Goal: Information Seeking & Learning: Learn about a topic

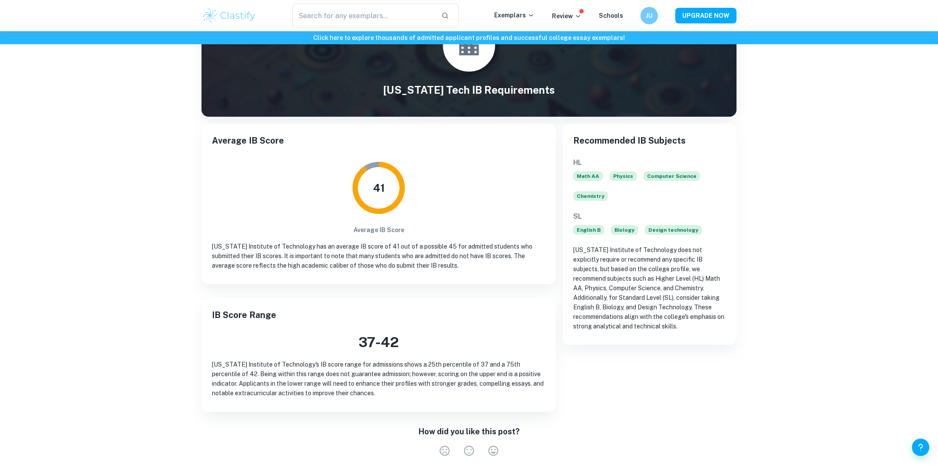
scroll to position [63, 0]
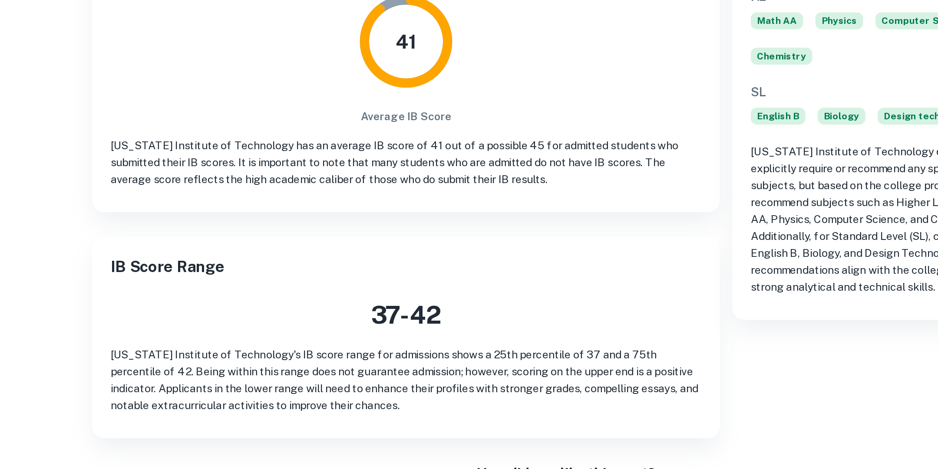
click at [469, 357] on p "[US_STATE] Institute of Technology's IB score range for admissions shows a 25th…" at bounding box center [379, 372] width 334 height 38
click at [499, 357] on p "[US_STATE] Institute of Technology's IB score range for admissions shows a 25th…" at bounding box center [379, 372] width 334 height 38
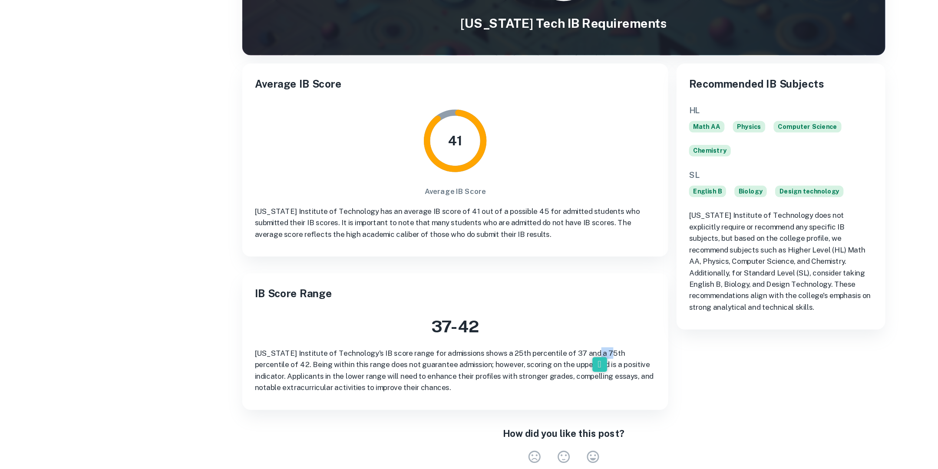
click at [556, 379] on div "Recommended IB Subjects HL Math AA Physics Computer Science Chemistry SL Englis…" at bounding box center [646, 257] width 181 height 295
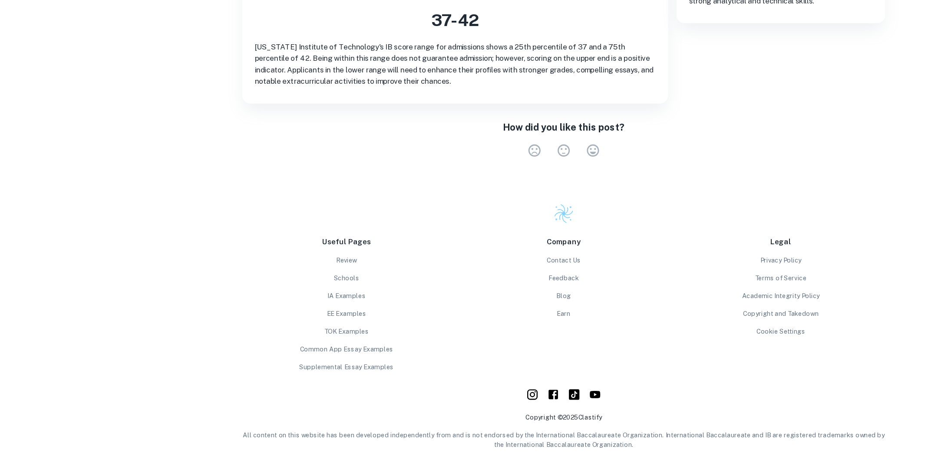
scroll to position [0, 0]
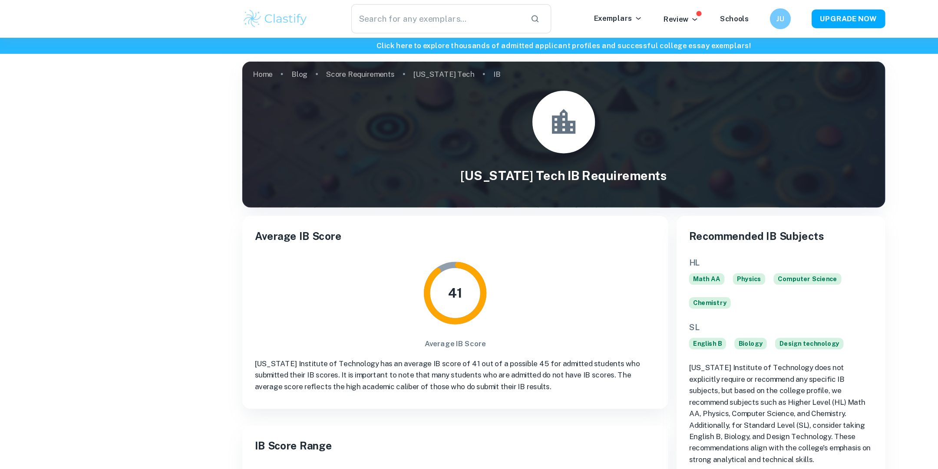
click at [410, 62] on p "IB" at bounding box center [413, 62] width 6 height 10
click at [309, 59] on link "Score Requirements" at bounding box center [299, 62] width 57 height 12
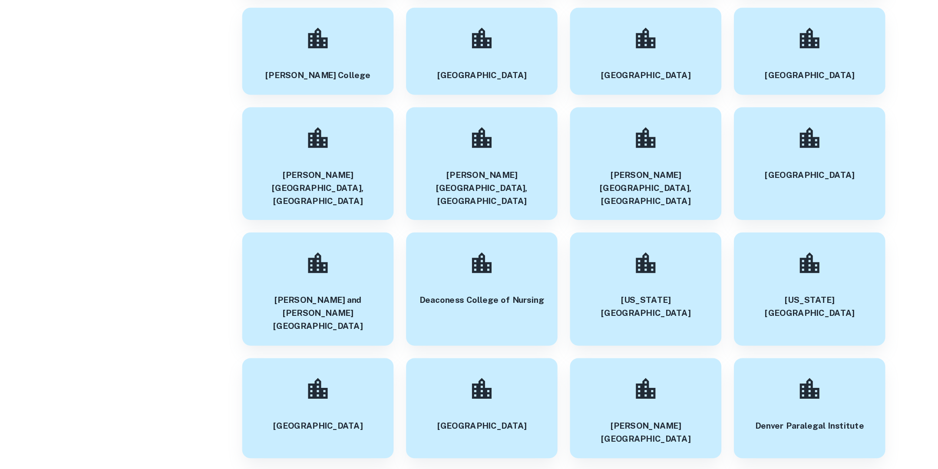
scroll to position [10665, 0]
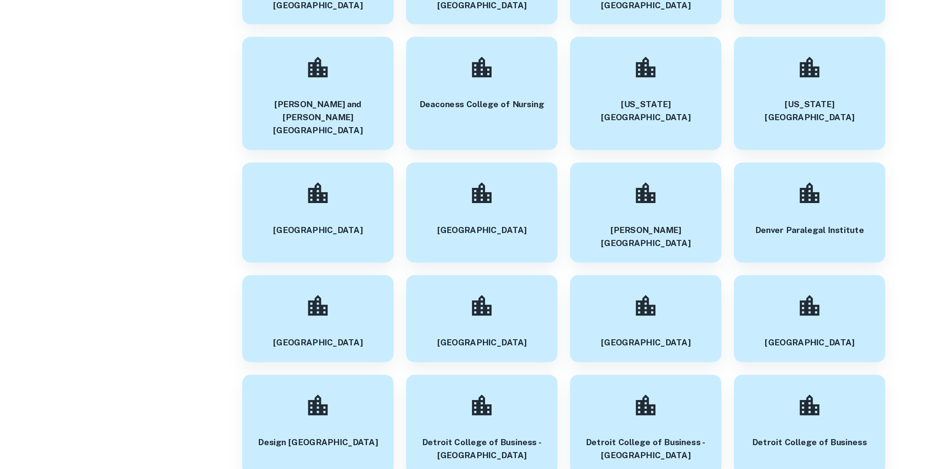
scroll to position [10780, 0]
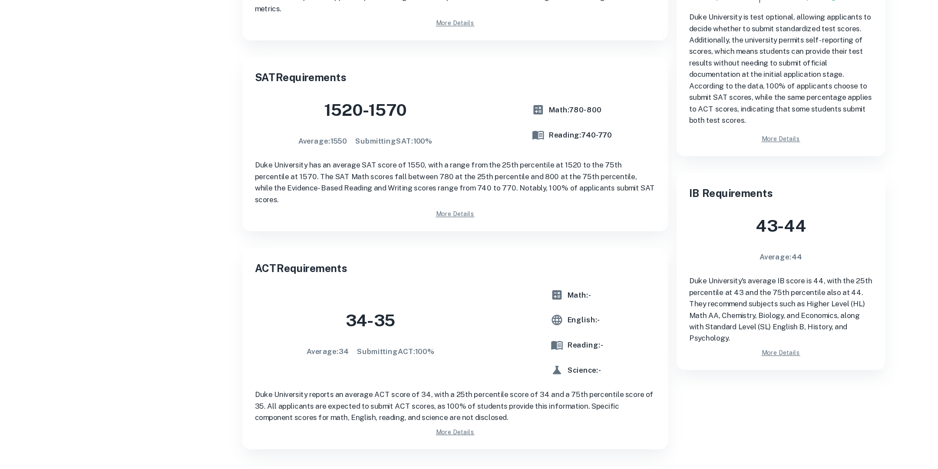
scroll to position [276, 0]
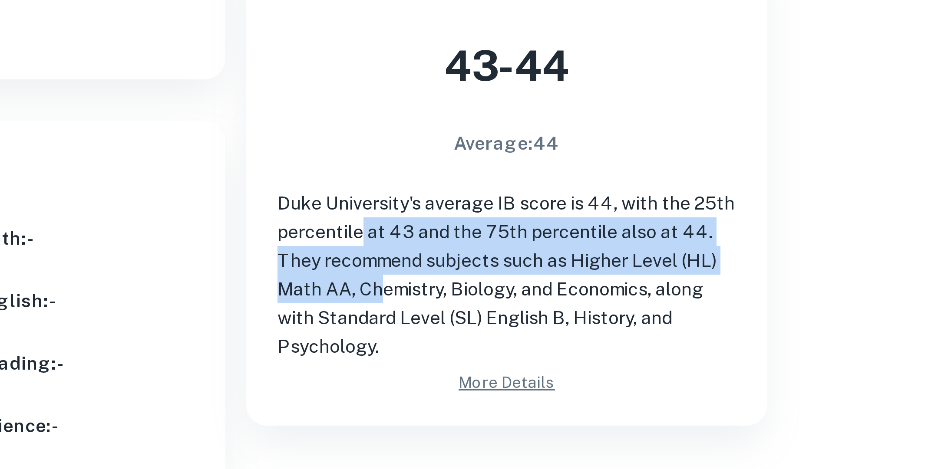
drag, startPoint x: 655, startPoint y: 318, endPoint x: 605, endPoint y: 344, distance: 56.9
click at [605, 344] on p "Duke University's average IB score is 44, with the 25th percentile at 43 and th…" at bounding box center [649, 335] width 153 height 57
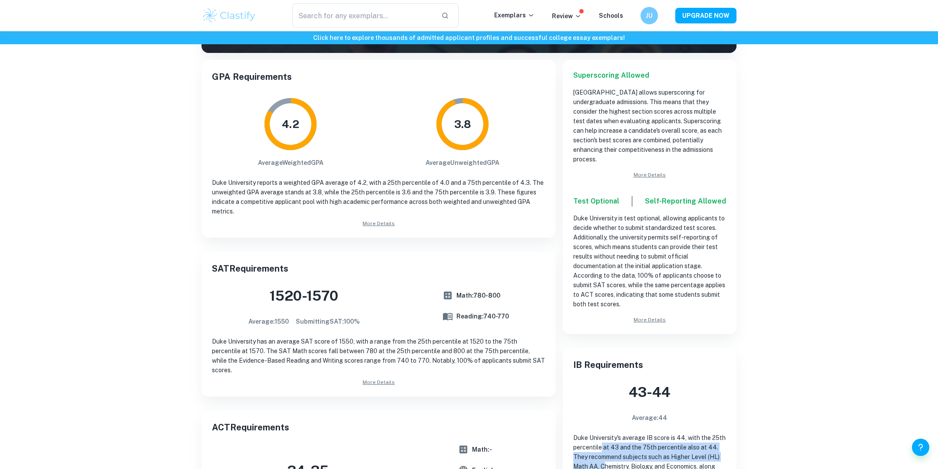
scroll to position [137, 0]
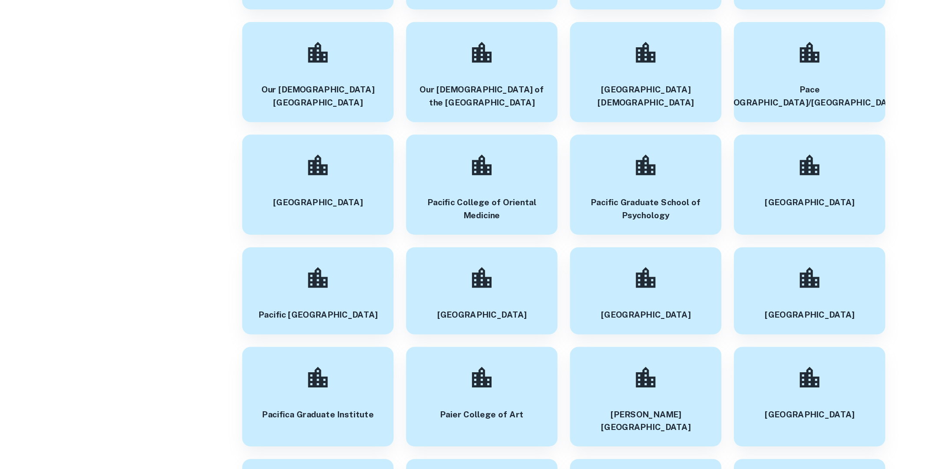
scroll to position [28861, 0]
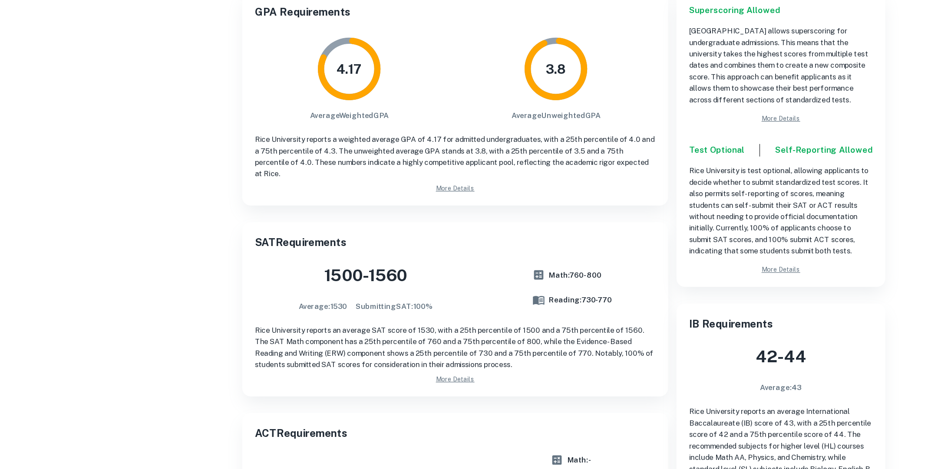
scroll to position [140, 0]
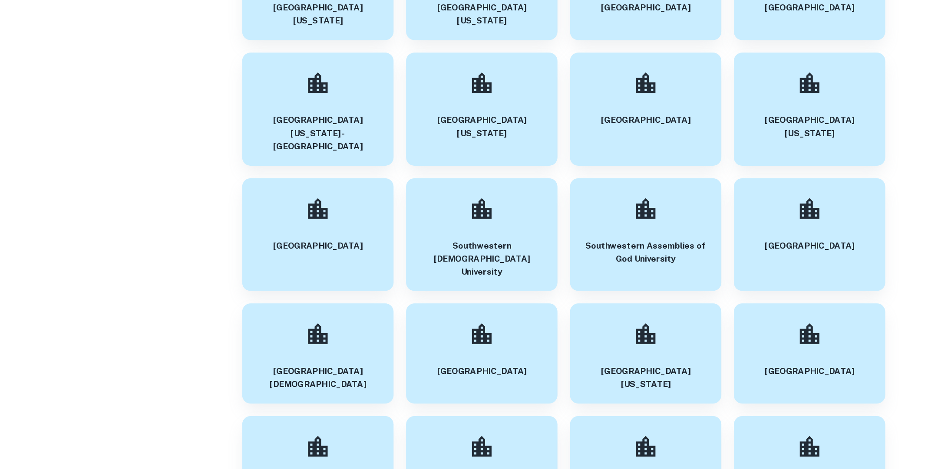
scroll to position [35037, 0]
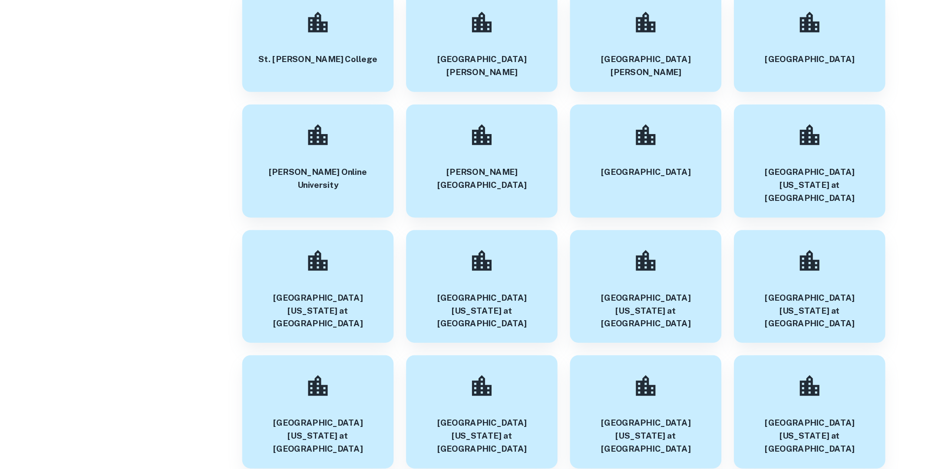
scroll to position [36099, 0]
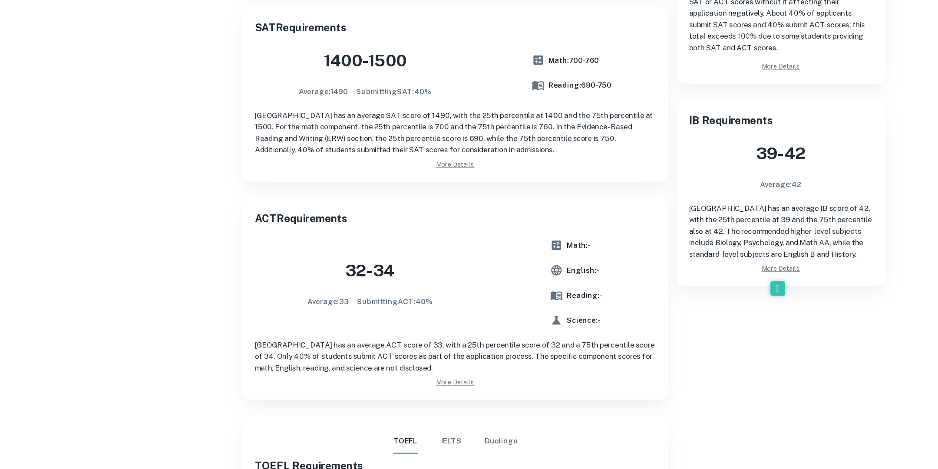
scroll to position [308, 0]
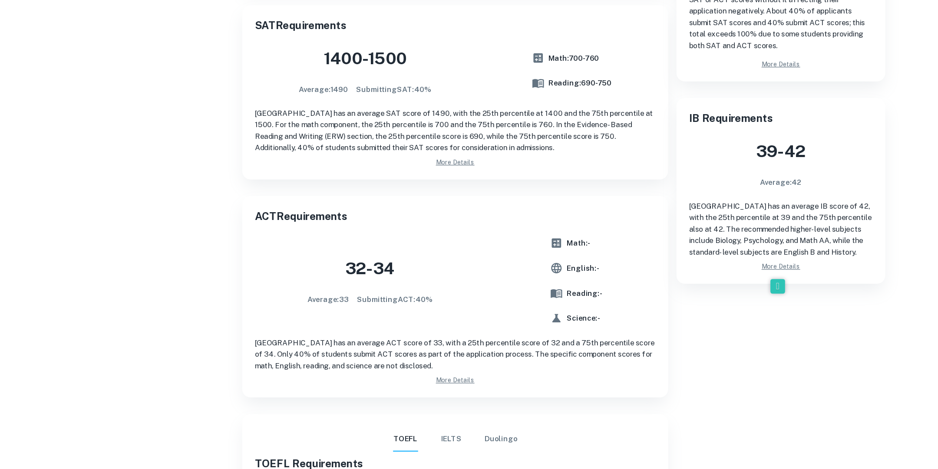
click at [542, 332] on div "32 - 34 Average: 33 Submitting ACT : 40 % Math: - English: - Reading: - Science…" at bounding box center [379, 312] width 334 height 73
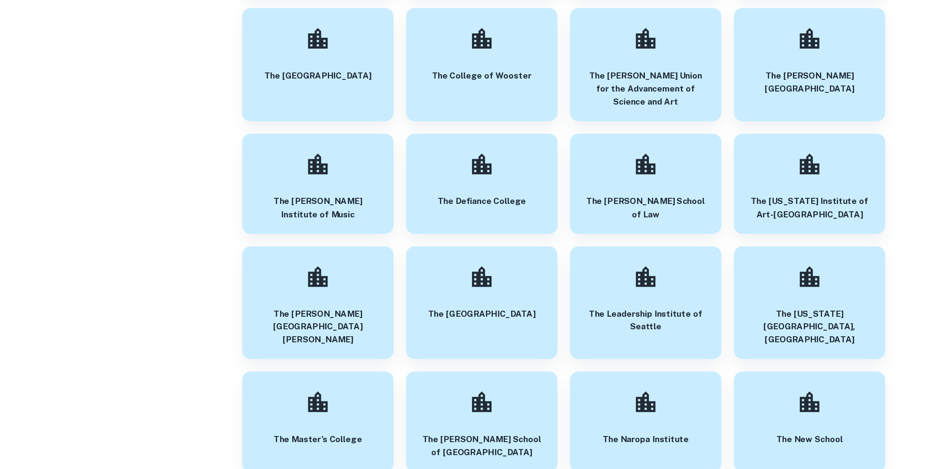
scroll to position [38452, 0]
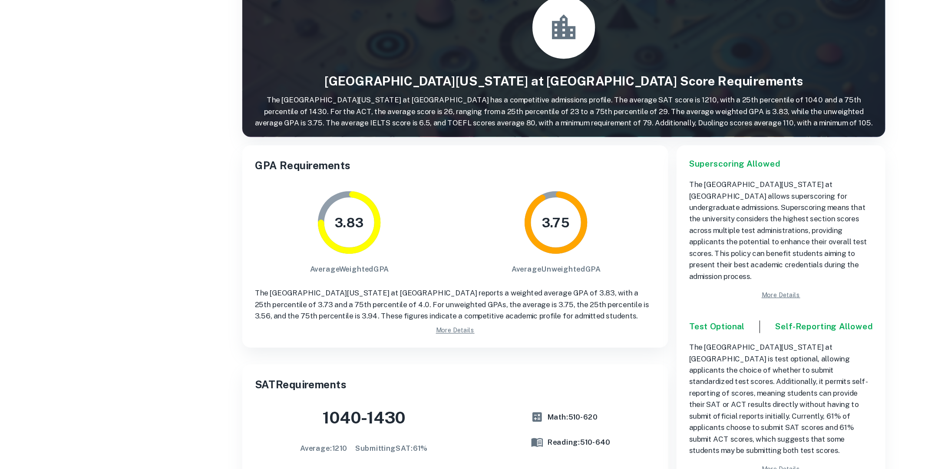
scroll to position [362, 0]
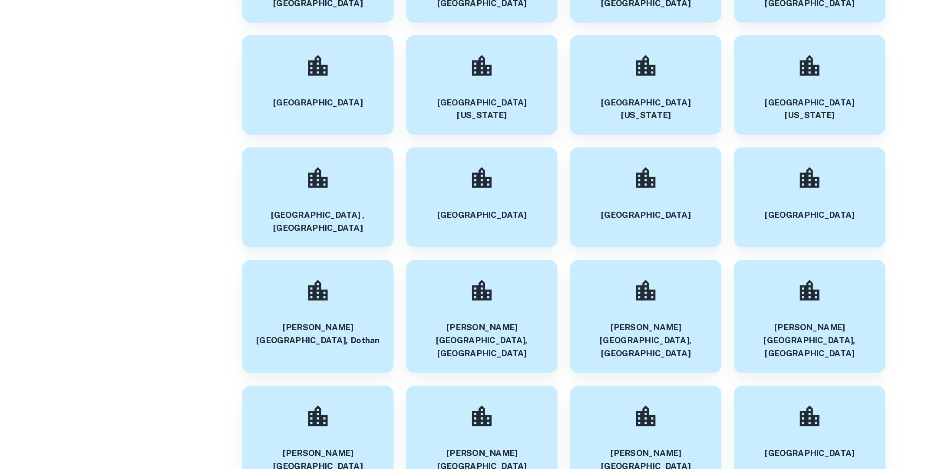
scroll to position [39626, 0]
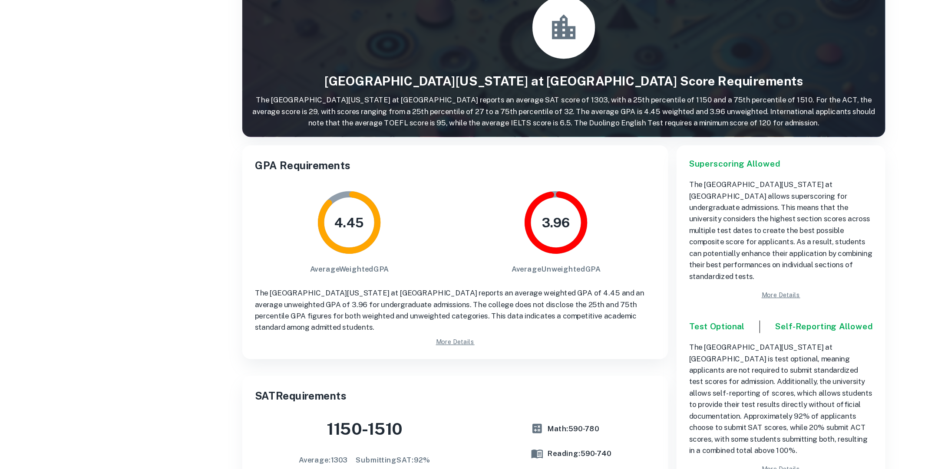
scroll to position [283, 0]
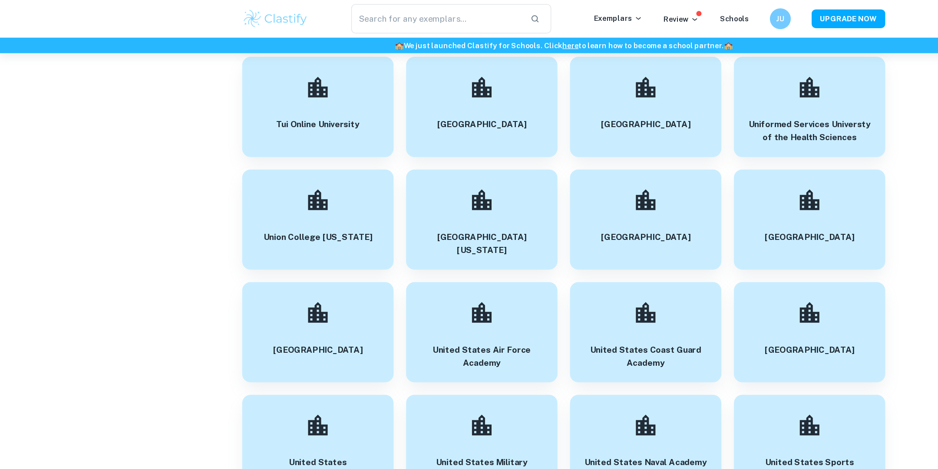
scroll to position [39800, 0]
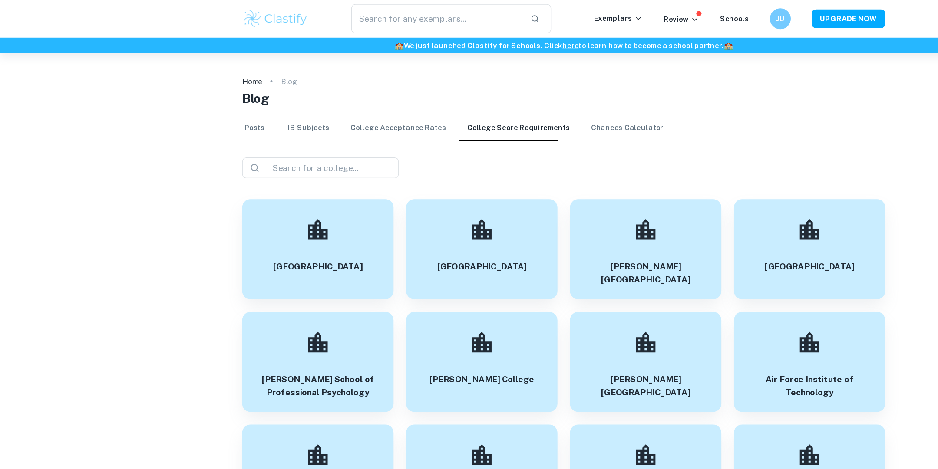
scroll to position [39800, 0]
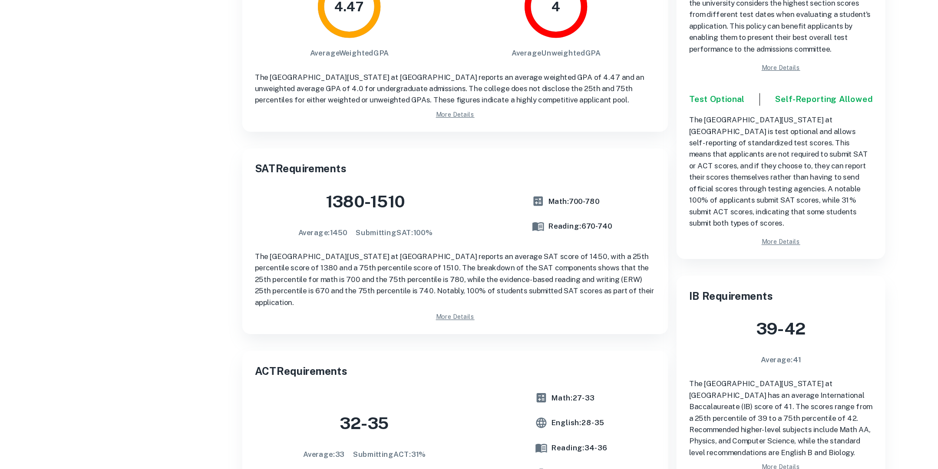
scroll to position [299, 0]
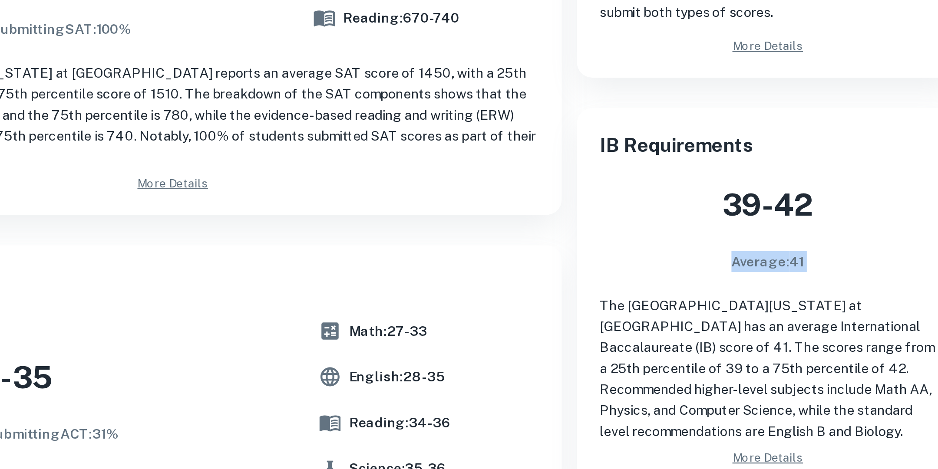
drag, startPoint x: 678, startPoint y: 264, endPoint x: 621, endPoint y: 257, distance: 57.4
click at [622, 258] on div "IB Requirements 39 - 42 Average: 41 The [GEOGRAPHIC_DATA][US_STATE] at [GEOGRAP…" at bounding box center [650, 286] width 174 height 174
click at [621, 257] on div "39 - 42 Average: 41" at bounding box center [649, 253] width 153 height 41
drag, startPoint x: 622, startPoint y: 256, endPoint x: 689, endPoint y: 256, distance: 67.3
click at [690, 256] on div "39 - 42 Average: 41" at bounding box center [649, 253] width 153 height 41
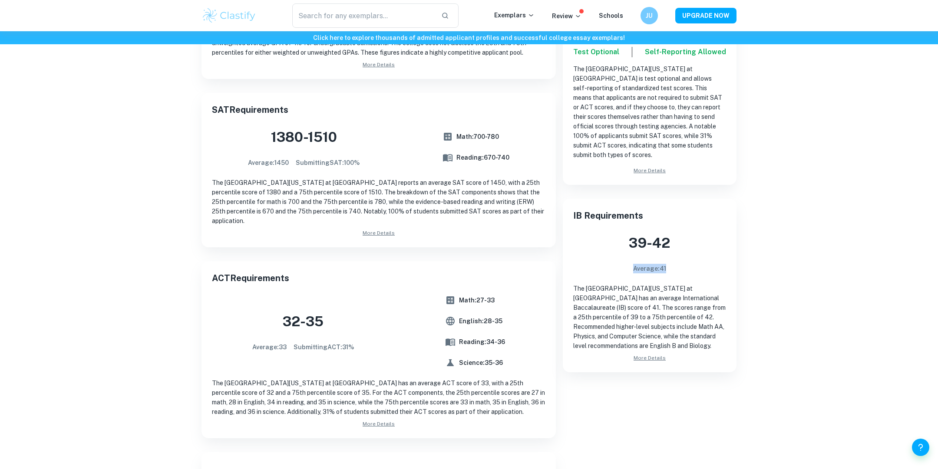
drag, startPoint x: 674, startPoint y: 255, endPoint x: 623, endPoint y: 253, distance: 50.4
click at [623, 254] on div "39 - 42 Average: 41" at bounding box center [649, 253] width 153 height 41
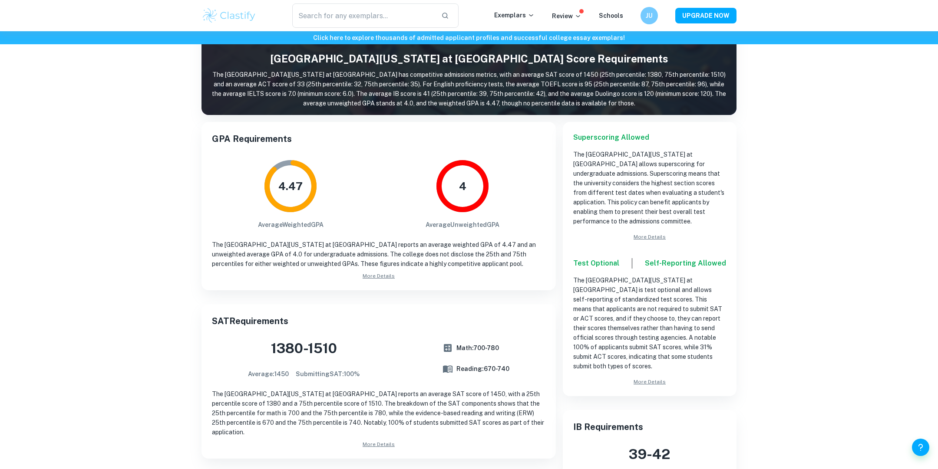
scroll to position [86, 0]
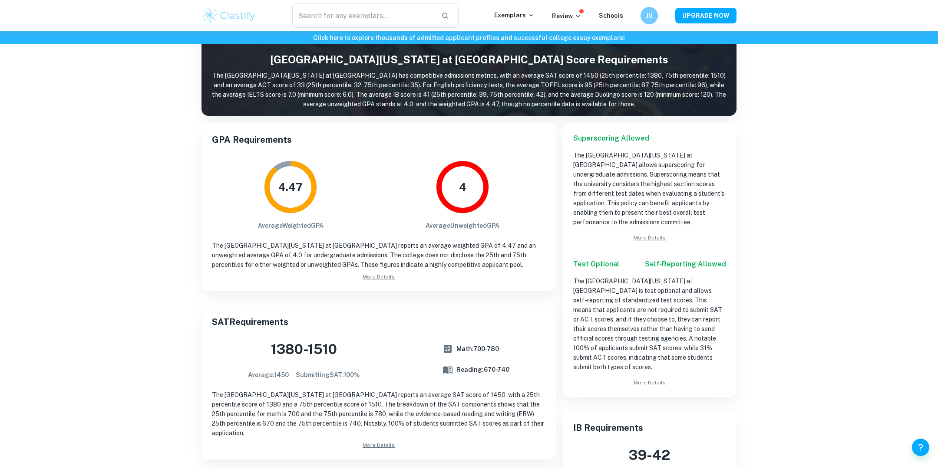
click at [423, 242] on p "The [GEOGRAPHIC_DATA][US_STATE] at [GEOGRAPHIC_DATA] reports an average weighte…" at bounding box center [379, 255] width 334 height 29
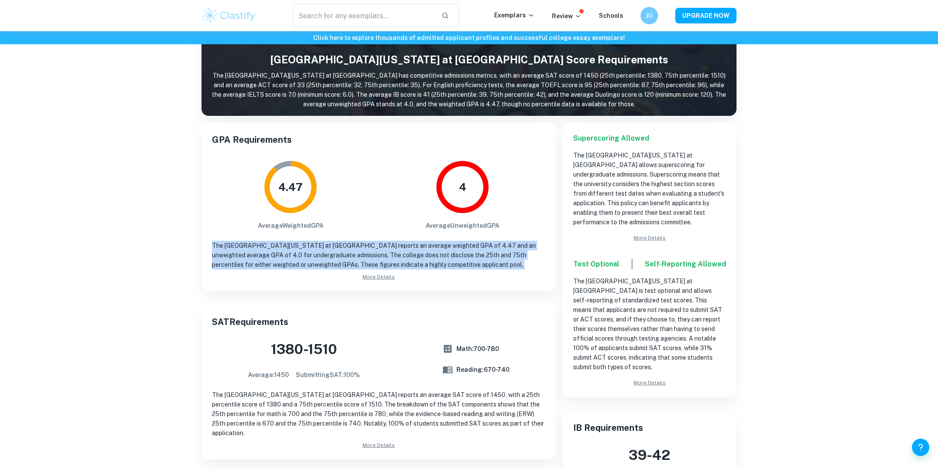
click at [467, 263] on p "The [GEOGRAPHIC_DATA][US_STATE] at [GEOGRAPHIC_DATA] reports an average weighte…" at bounding box center [379, 255] width 334 height 29
drag, startPoint x: 459, startPoint y: 265, endPoint x: 385, endPoint y: 239, distance: 78.3
click at [385, 239] on div "GPA Requirements 4.47 Average Weighted GPA 4 Average Unweighted GPA The [GEOGRA…" at bounding box center [379, 207] width 354 height 169
drag, startPoint x: 449, startPoint y: 268, endPoint x: 377, endPoint y: 243, distance: 76.1
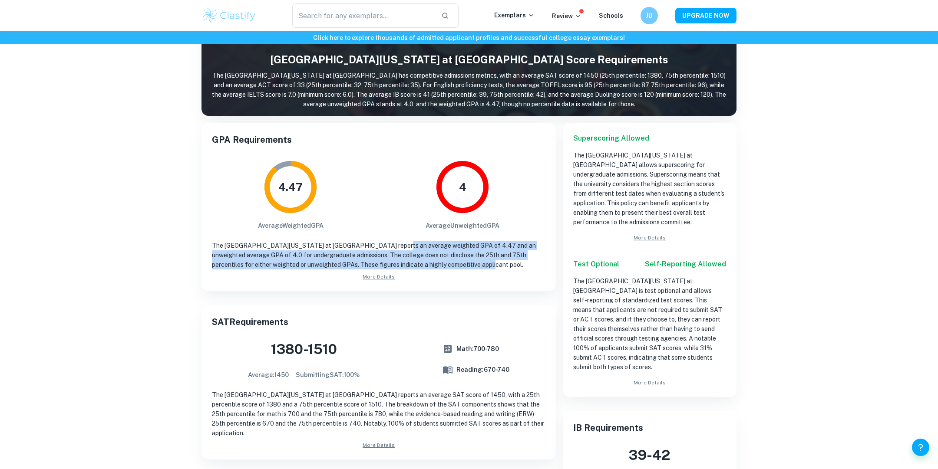
click at [377, 243] on p "The [GEOGRAPHIC_DATA][US_STATE] at [GEOGRAPHIC_DATA] reports an average weighte…" at bounding box center [379, 255] width 334 height 29
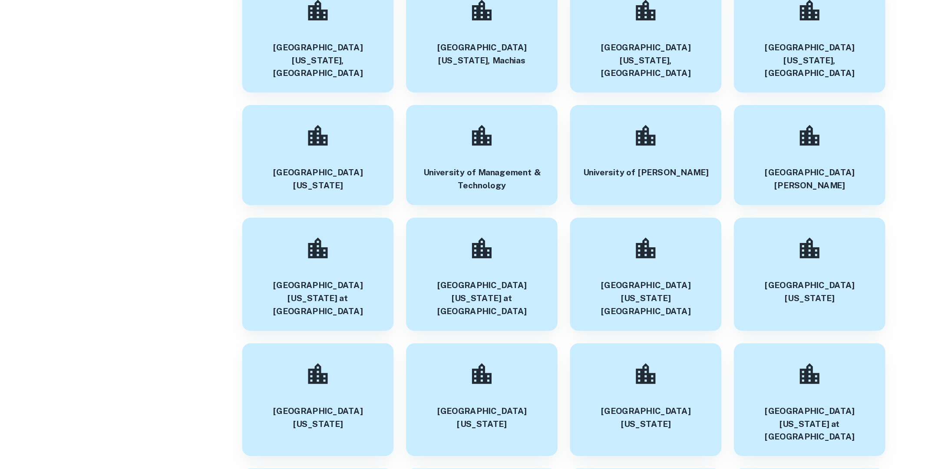
scroll to position [42719, 0]
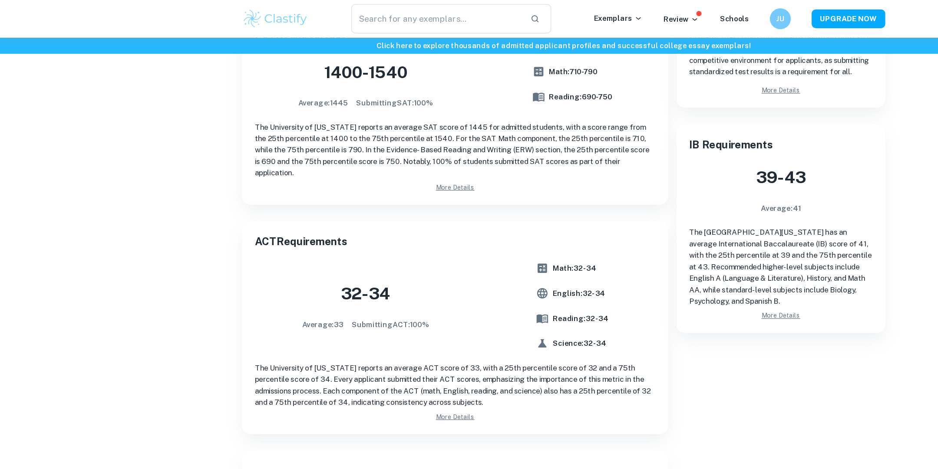
scroll to position [349, 0]
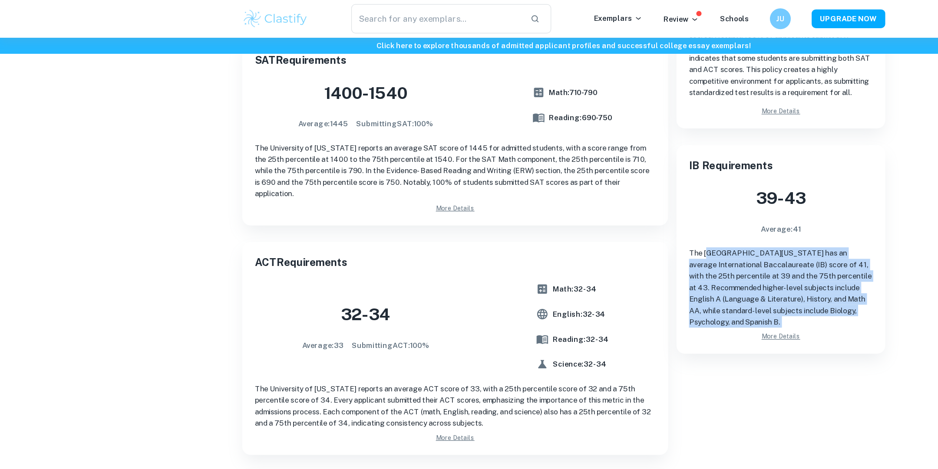
drag, startPoint x: 618, startPoint y: 273, endPoint x: 579, endPoint y: 198, distance: 84.9
click at [580, 198] on div "IB Requirements 39 - 43 Average: 41 The [GEOGRAPHIC_DATA][US_STATE] has an aver…" at bounding box center [650, 208] width 174 height 174
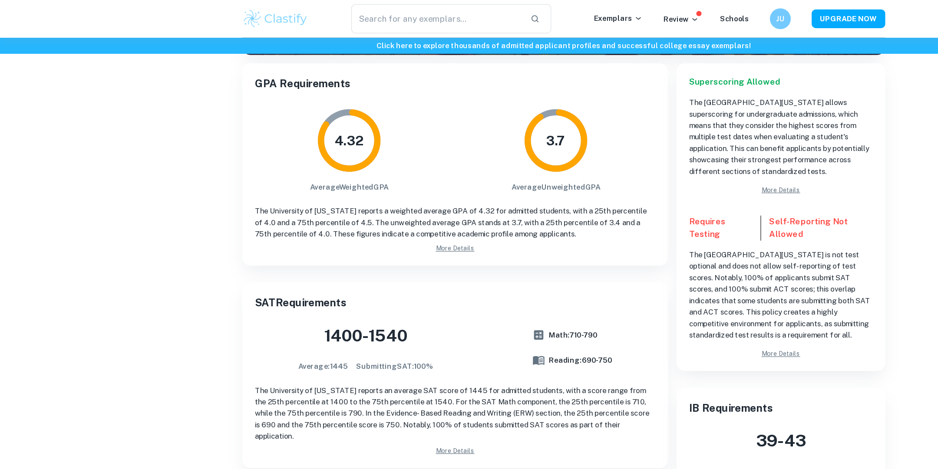
scroll to position [143, 0]
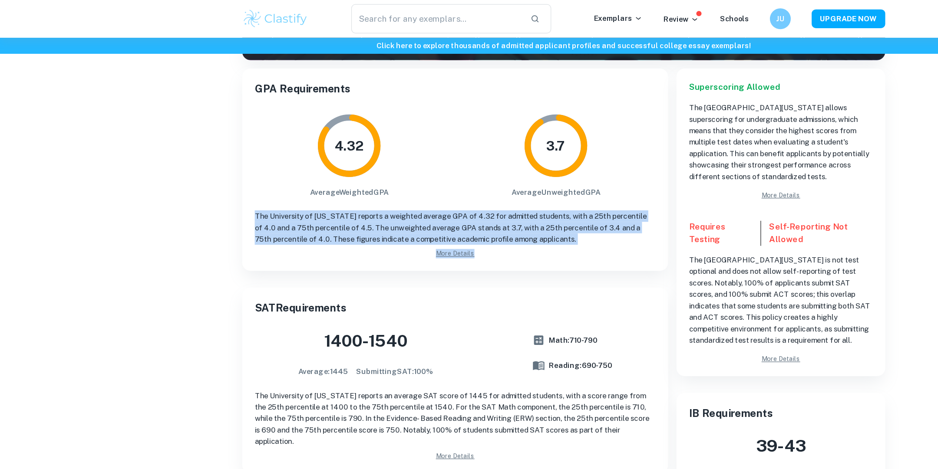
drag, startPoint x: 473, startPoint y: 219, endPoint x: 389, endPoint y: 170, distance: 97.5
click at [389, 170] on div "GPA Requirements 4.32 Average Weighted GPA 3.7 Average Unweighted GPA The [GEOG…" at bounding box center [379, 141] width 354 height 169
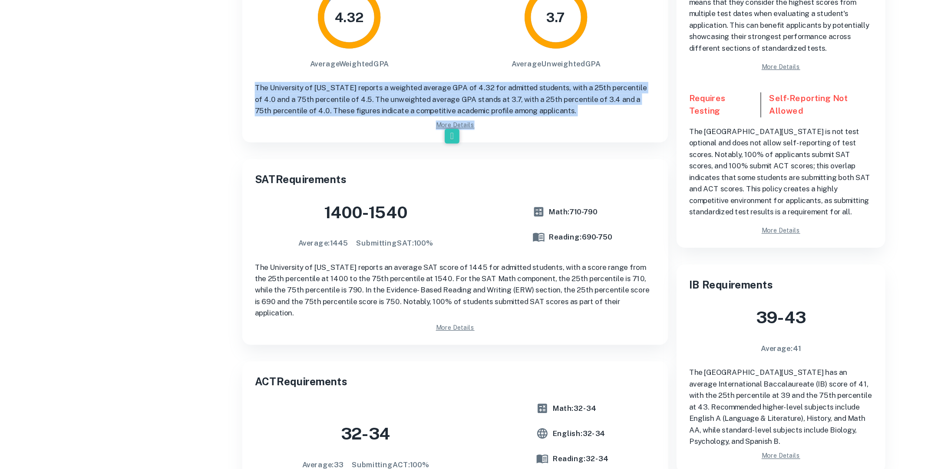
scroll to position [171, 0]
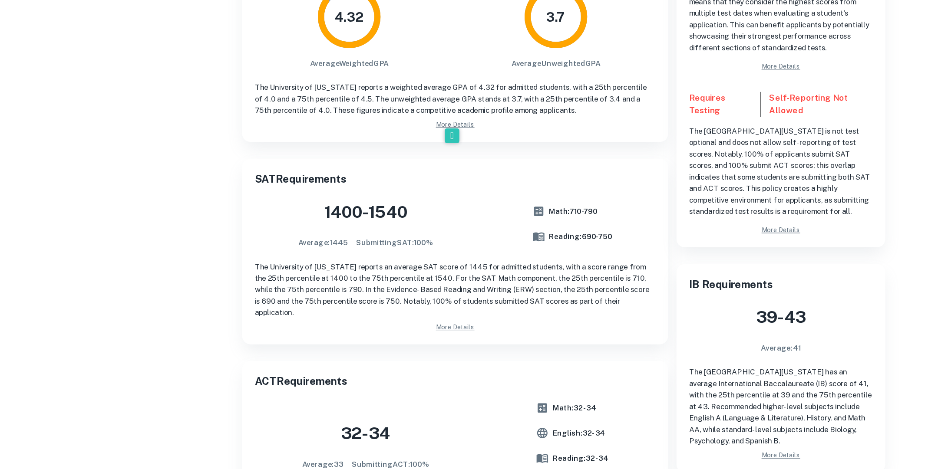
click at [296, 337] on div "SAT Requirements [DATE] - [DATE] Average: 1445 Submitting SAT : 100 % Math: 710…" at bounding box center [379, 288] width 354 height 155
click at [324, 316] on p "The University of [US_STATE] reports an average SAT score of 1445 for admitted …" at bounding box center [379, 320] width 334 height 48
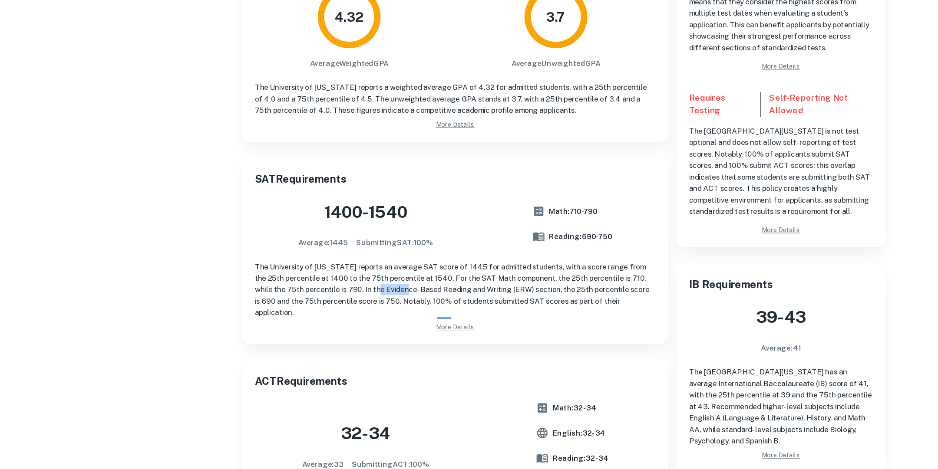
click at [324, 316] on p "The University of [US_STATE] reports an average SAT score of 1445 for admitted …" at bounding box center [379, 320] width 334 height 48
